Goal: Navigation & Orientation: Find specific page/section

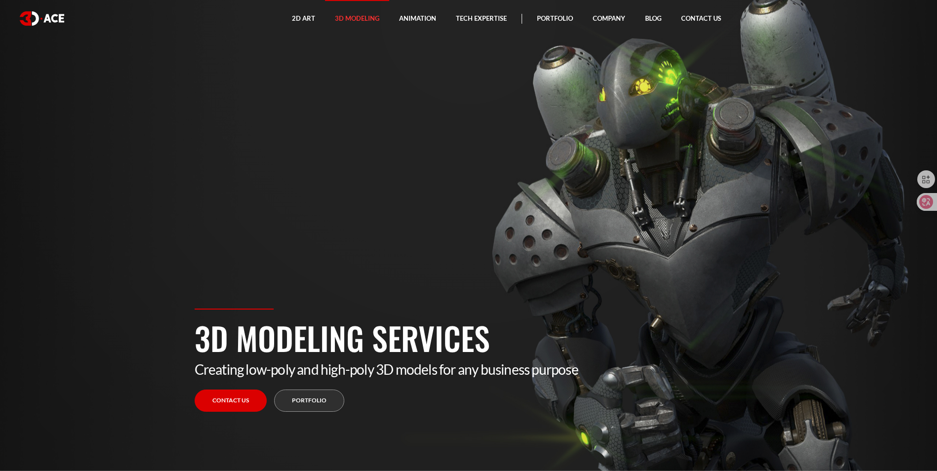
click at [329, 398] on link "Portfolio" at bounding box center [309, 401] width 70 height 22
